Goal: Task Accomplishment & Management: Use online tool/utility

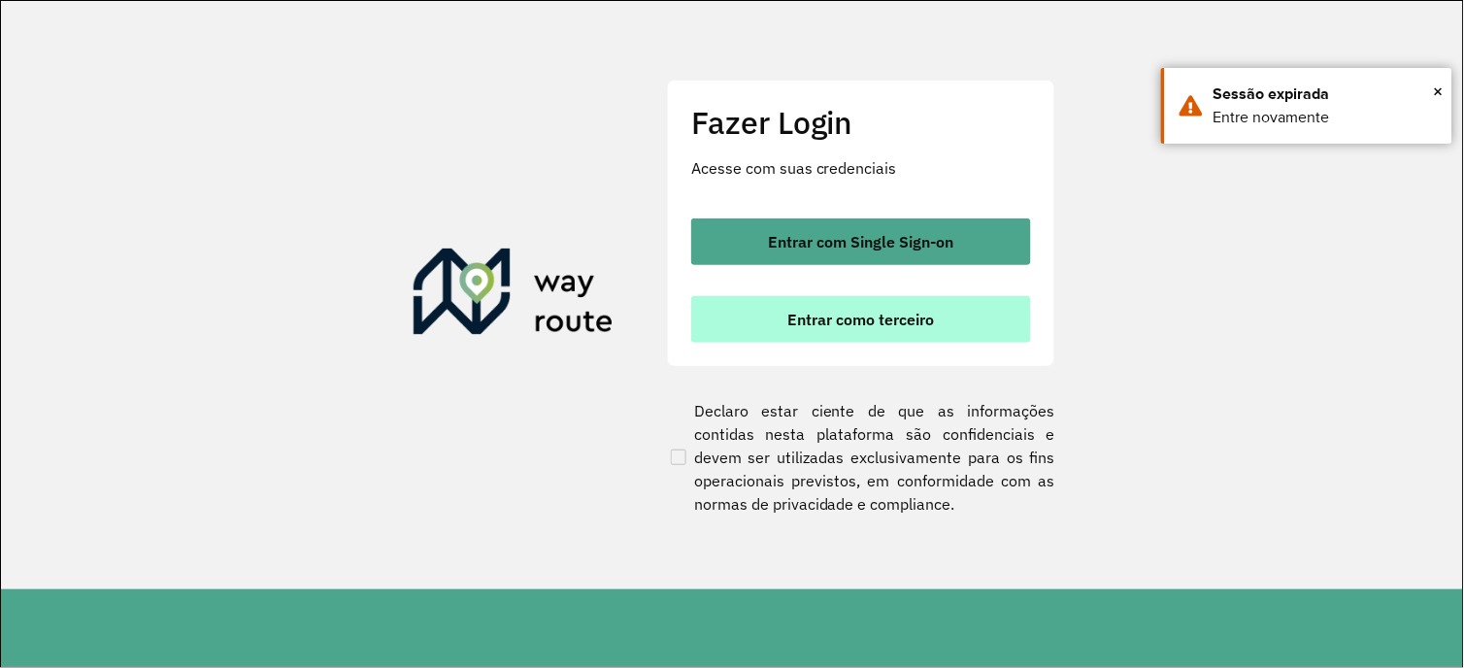
click at [971, 309] on button "Entrar como terceiro" at bounding box center [861, 319] width 340 height 47
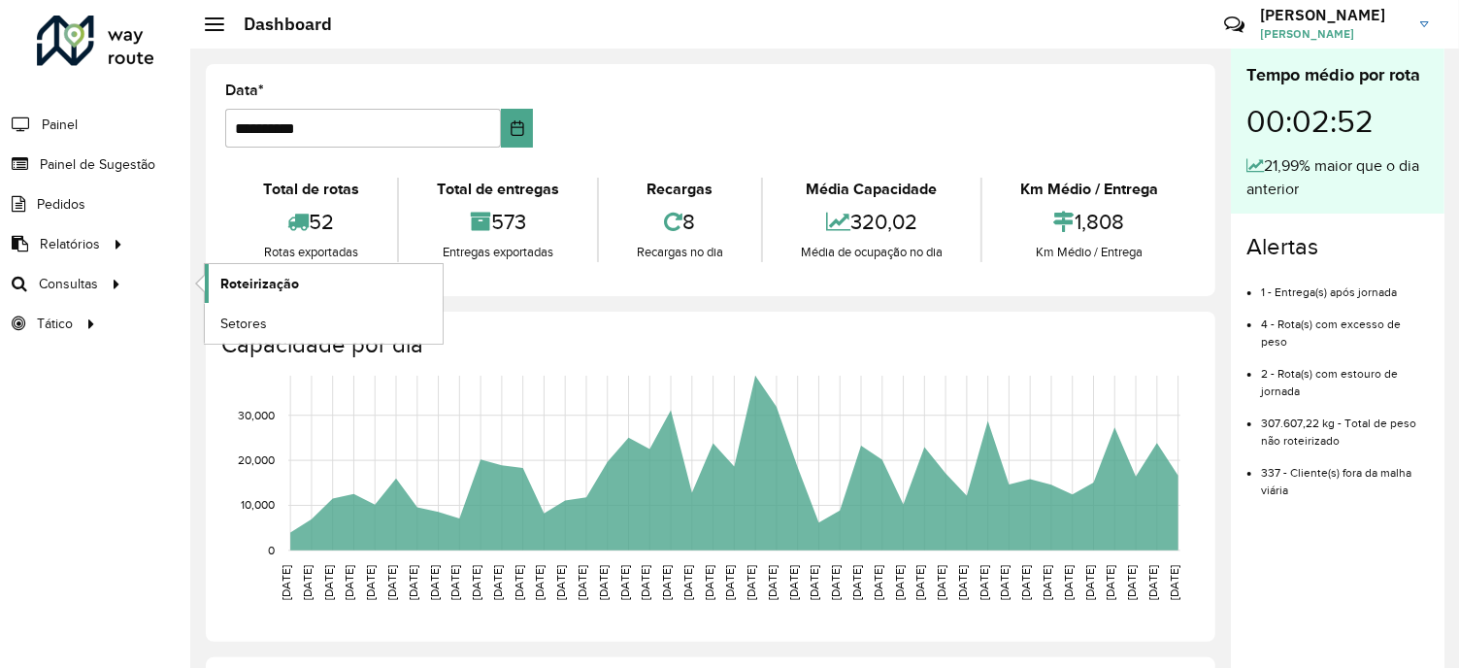
click at [237, 280] on span "Roteirização" at bounding box center [259, 284] width 79 height 20
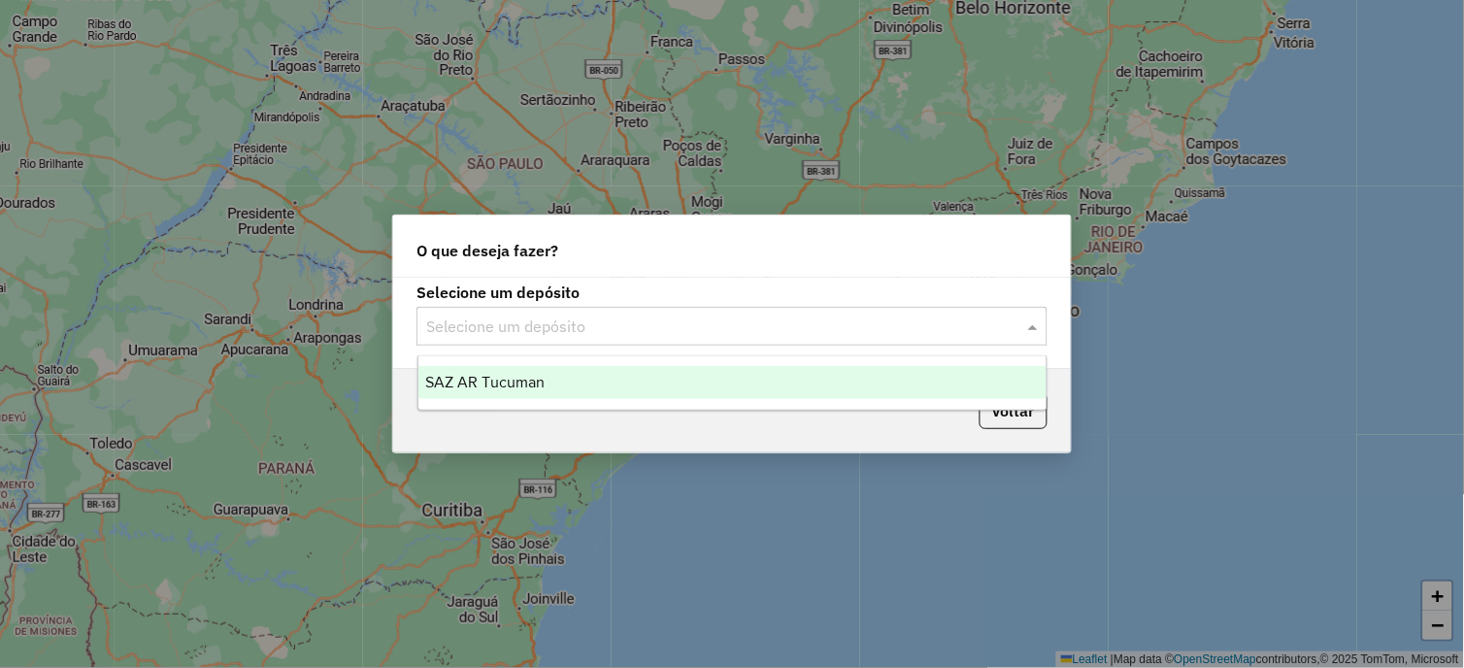
click at [1032, 322] on span at bounding box center [1035, 326] width 24 height 23
click at [480, 382] on span "SAZ AR Tucuman" at bounding box center [485, 382] width 119 height 17
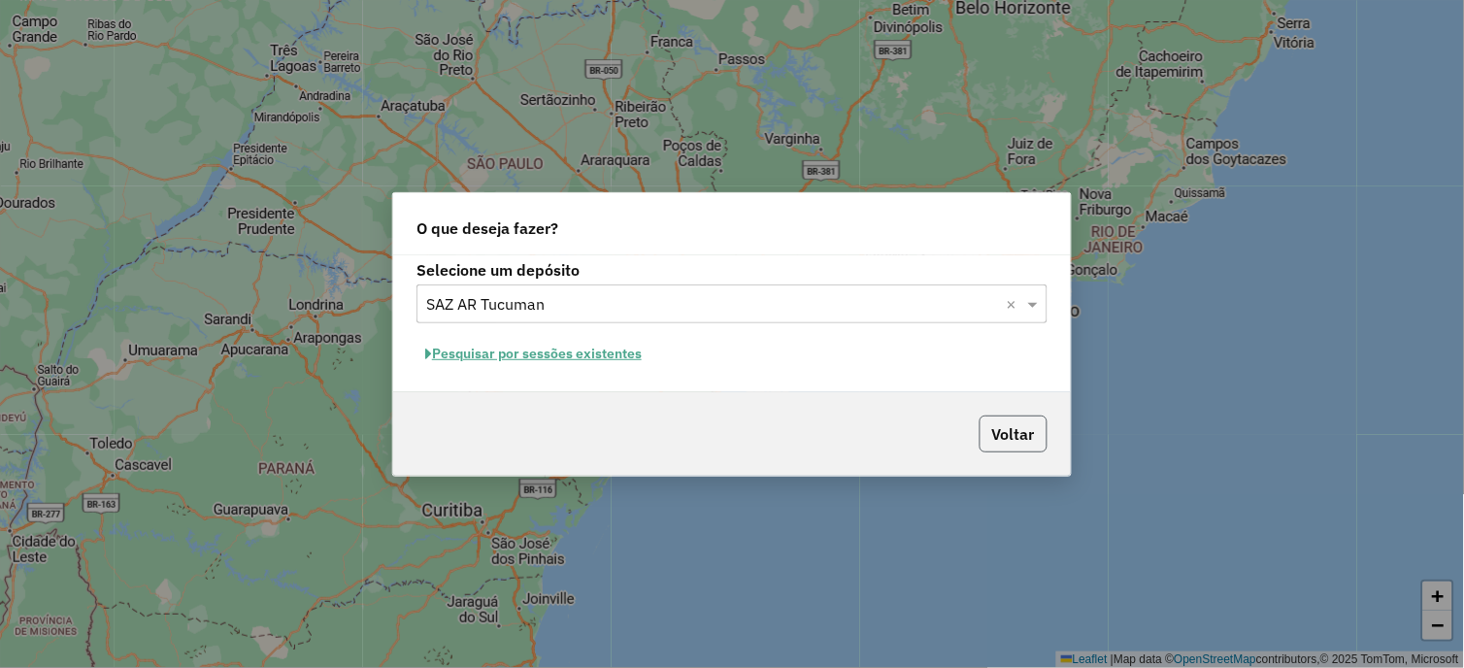
click at [1006, 434] on button "Voltar" at bounding box center [1014, 434] width 68 height 37
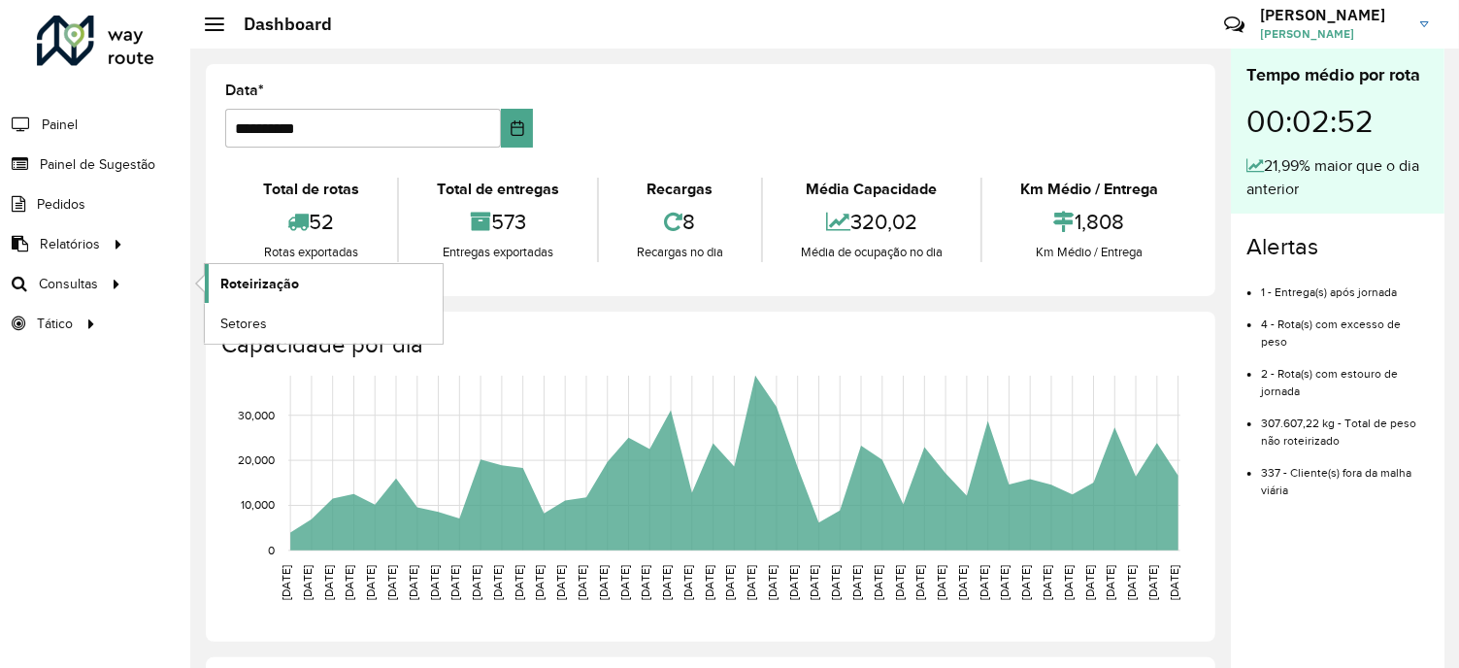
click at [280, 283] on span "Roteirização" at bounding box center [259, 284] width 79 height 20
